Goal: Find contact information: Find contact information

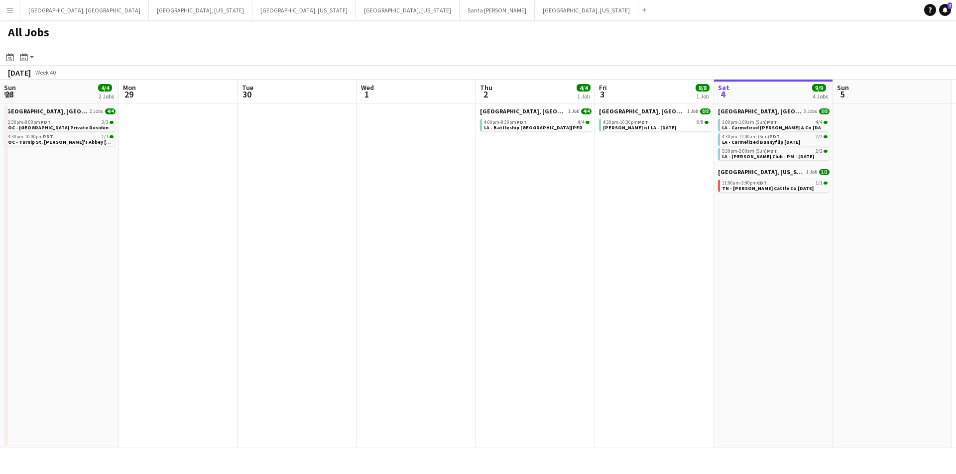
scroll to position [0, 315]
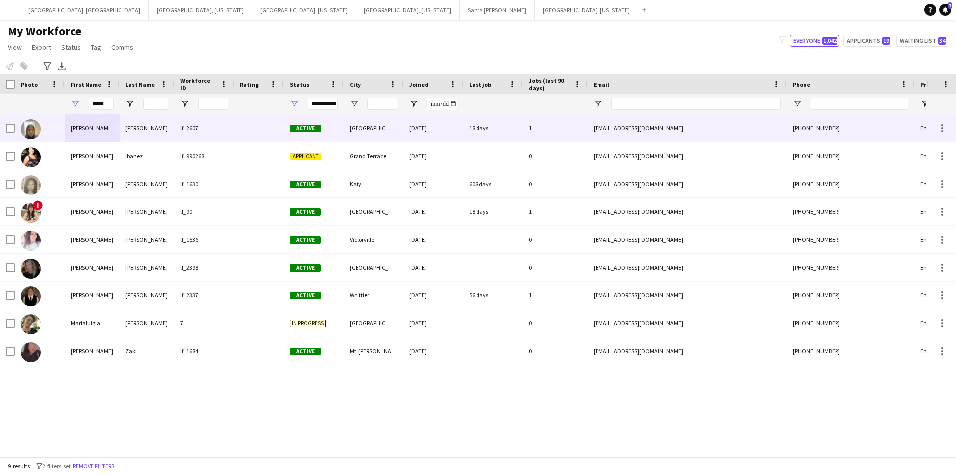
click at [104, 133] on div "Maria De Lourdes" at bounding box center [92, 128] width 55 height 27
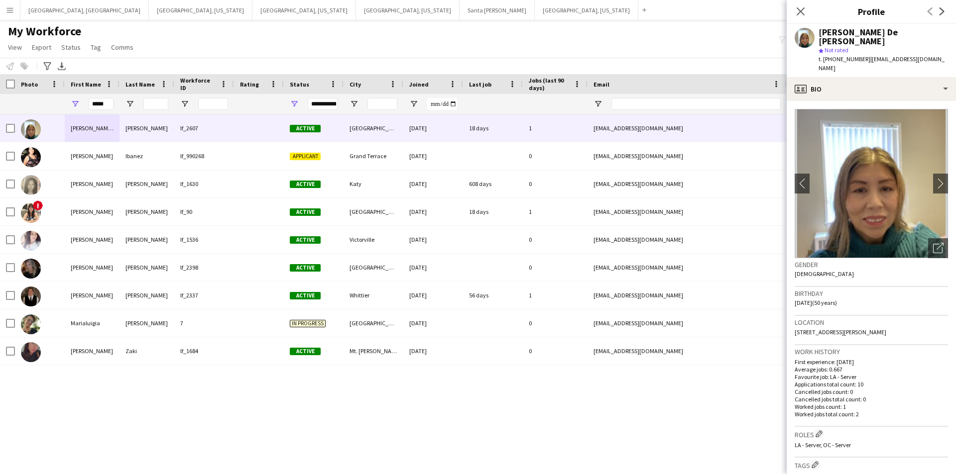
drag, startPoint x: 862, startPoint y: 50, endPoint x: 952, endPoint y: 49, distance: 89.6
click at [952, 49] on div "Maria De Lourdes Figueroa star Not rated t. +16263428131 | mlourdesfigueroa56@g…" at bounding box center [871, 50] width 169 height 53
copy span "mlourdesfigueroa56@gmail.com"
drag, startPoint x: 829, startPoint y: 51, endPoint x: 859, endPoint y: 49, distance: 30.4
click at [859, 55] on span "t. +16263428131" at bounding box center [844, 58] width 52 height 7
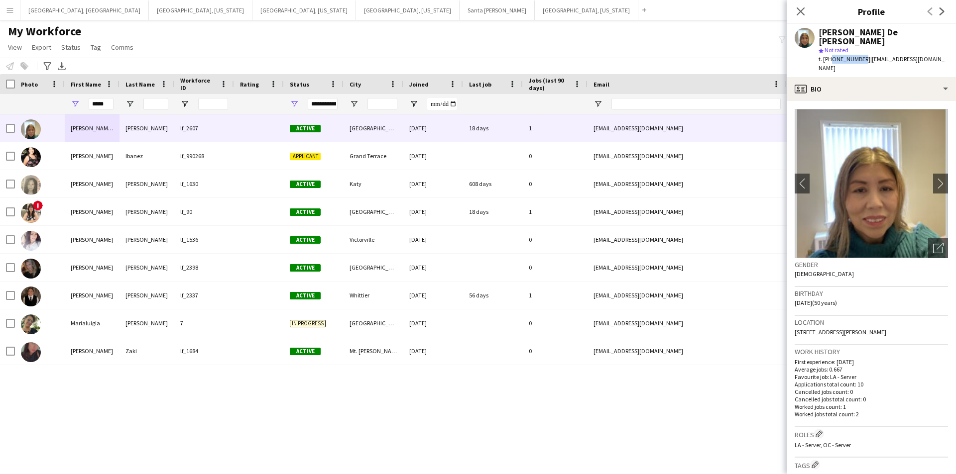
copy span "6263428131"
